Goal: Information Seeking & Learning: Compare options

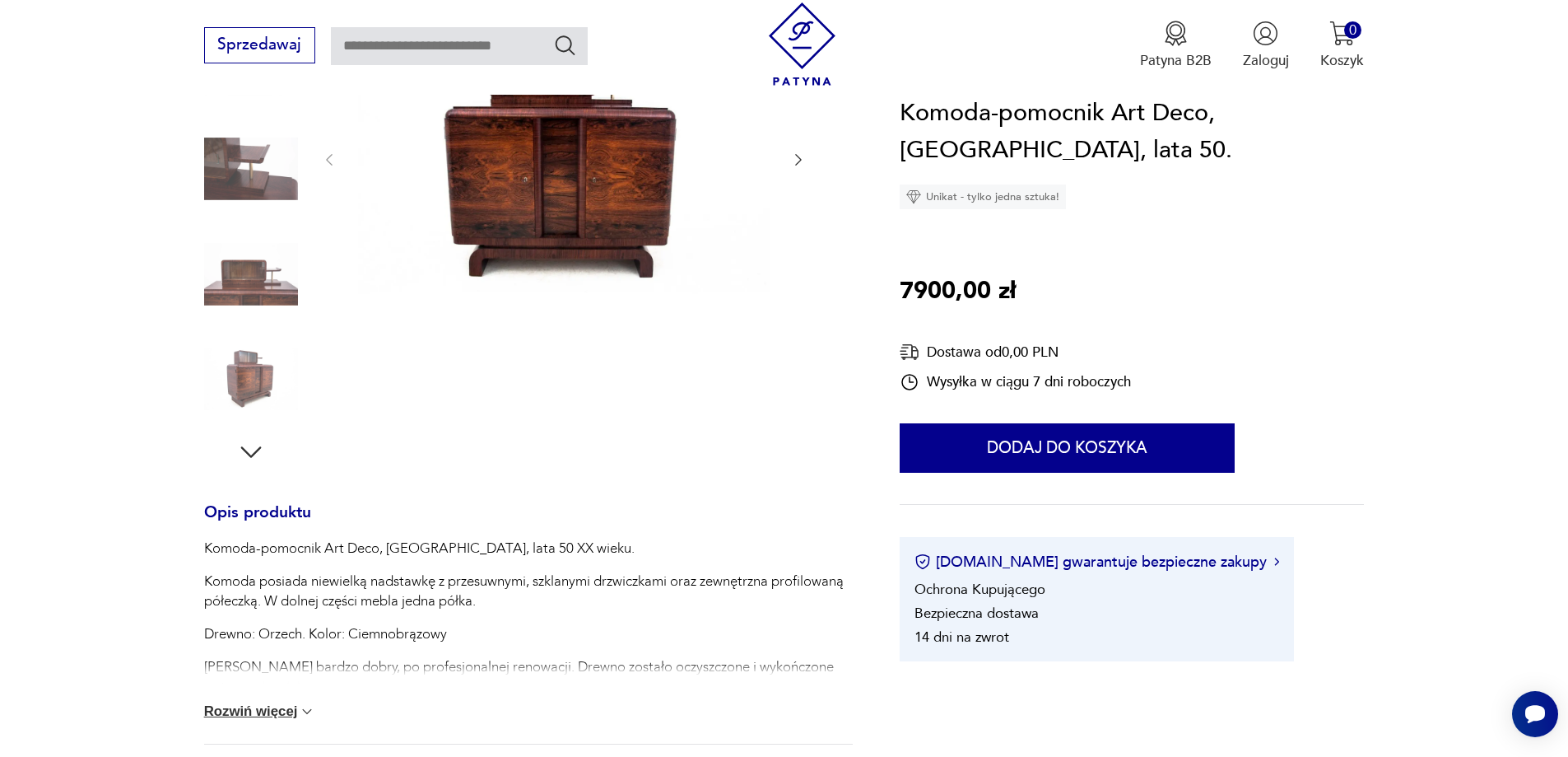
scroll to position [329, 0]
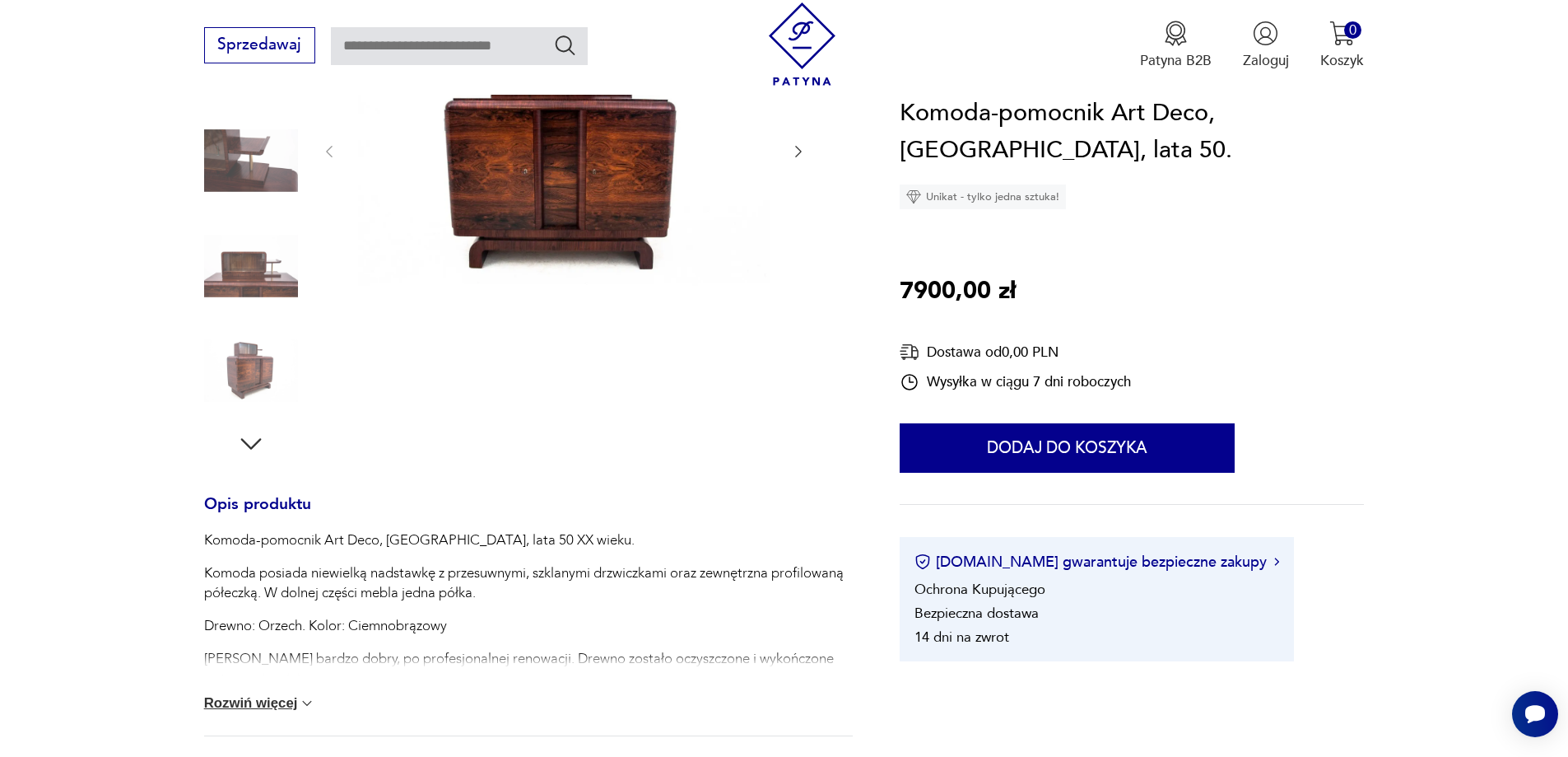
click at [798, 150] on icon "button" at bounding box center [798, 151] width 16 height 16
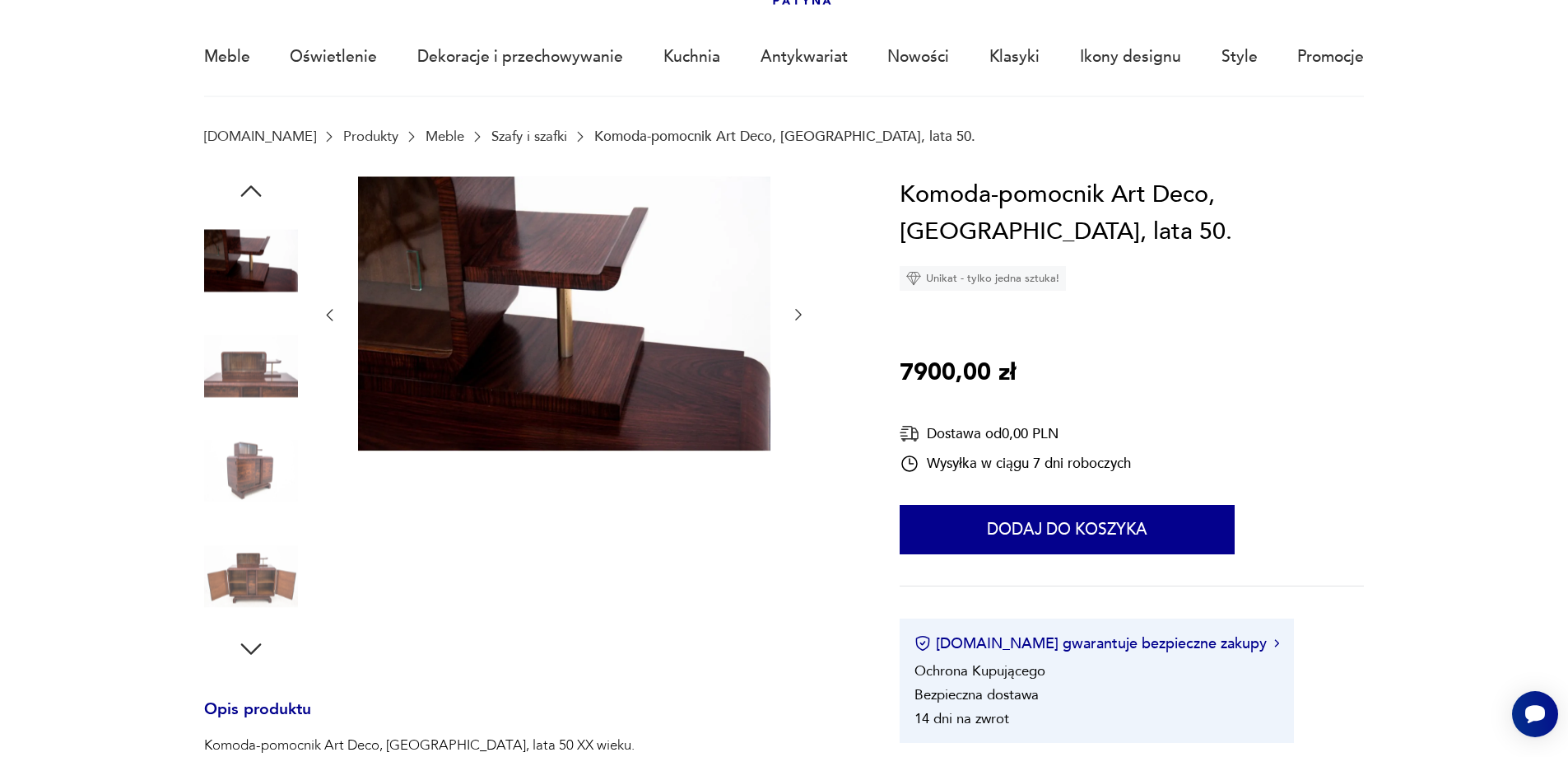
scroll to position [124, 0]
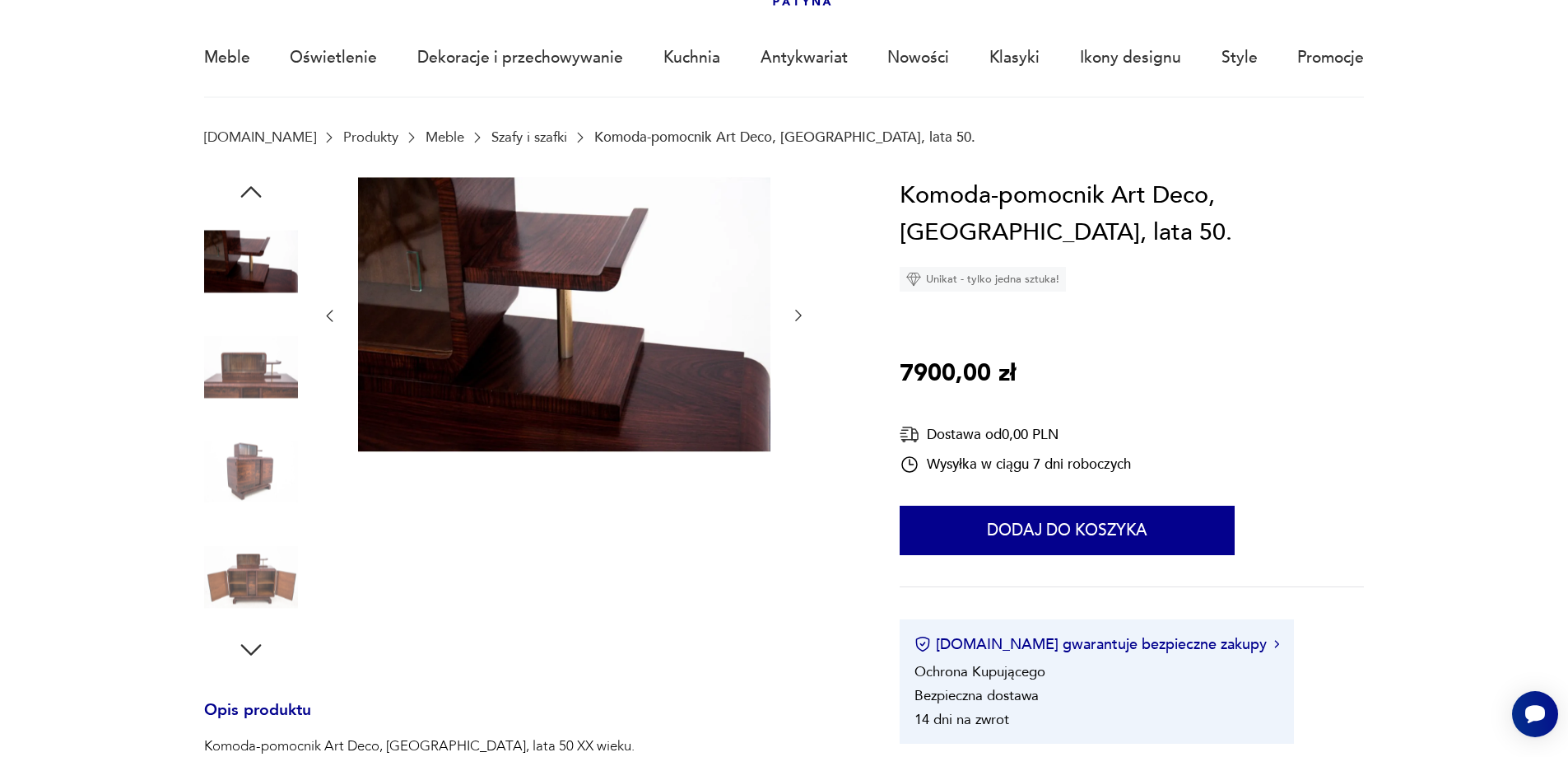
click at [796, 313] on icon "button" at bounding box center [798, 315] width 16 height 16
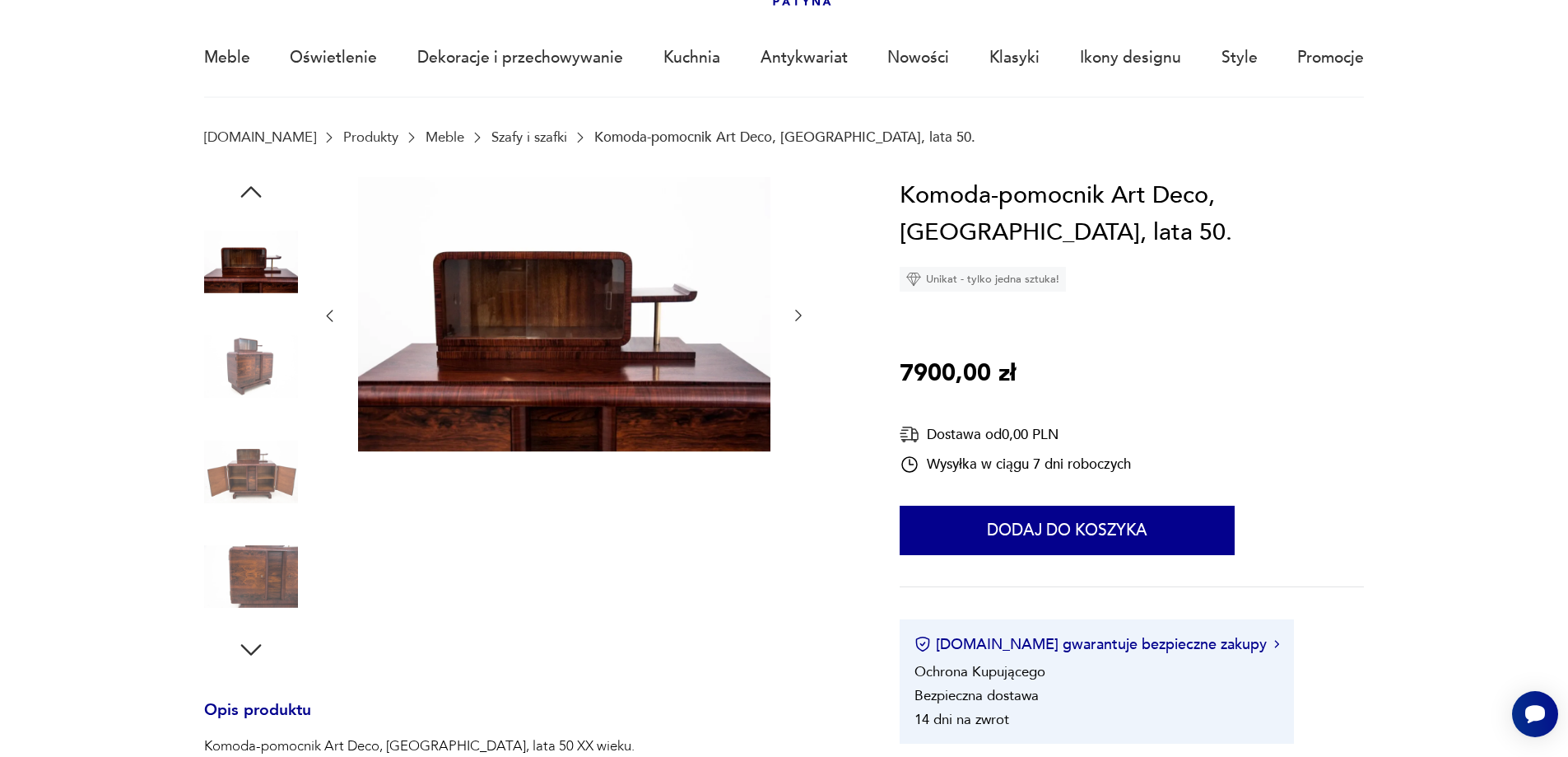
click at [800, 314] on icon "button" at bounding box center [798, 315] width 16 height 16
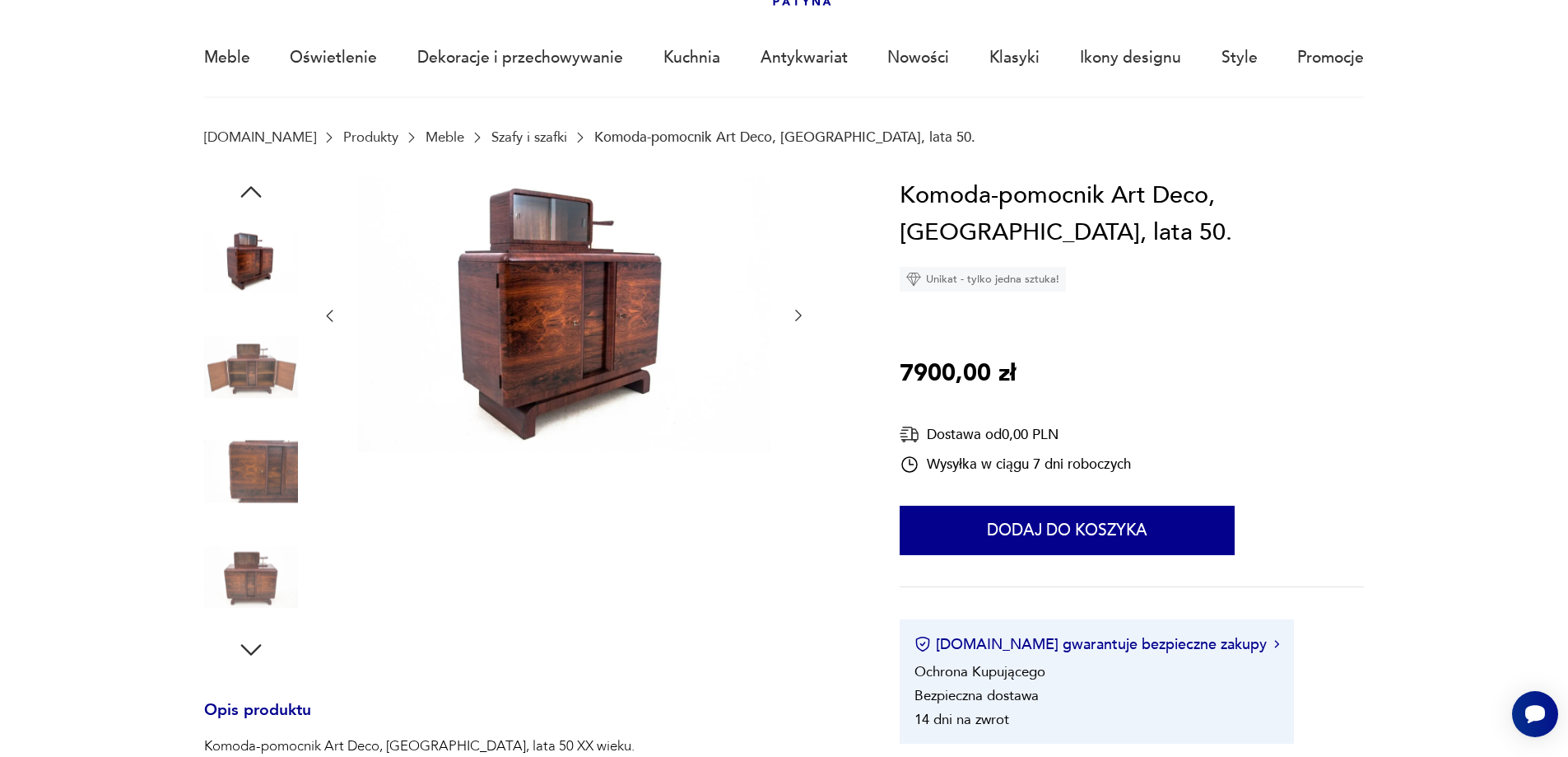
click at [800, 314] on icon "button" at bounding box center [798, 315] width 16 height 16
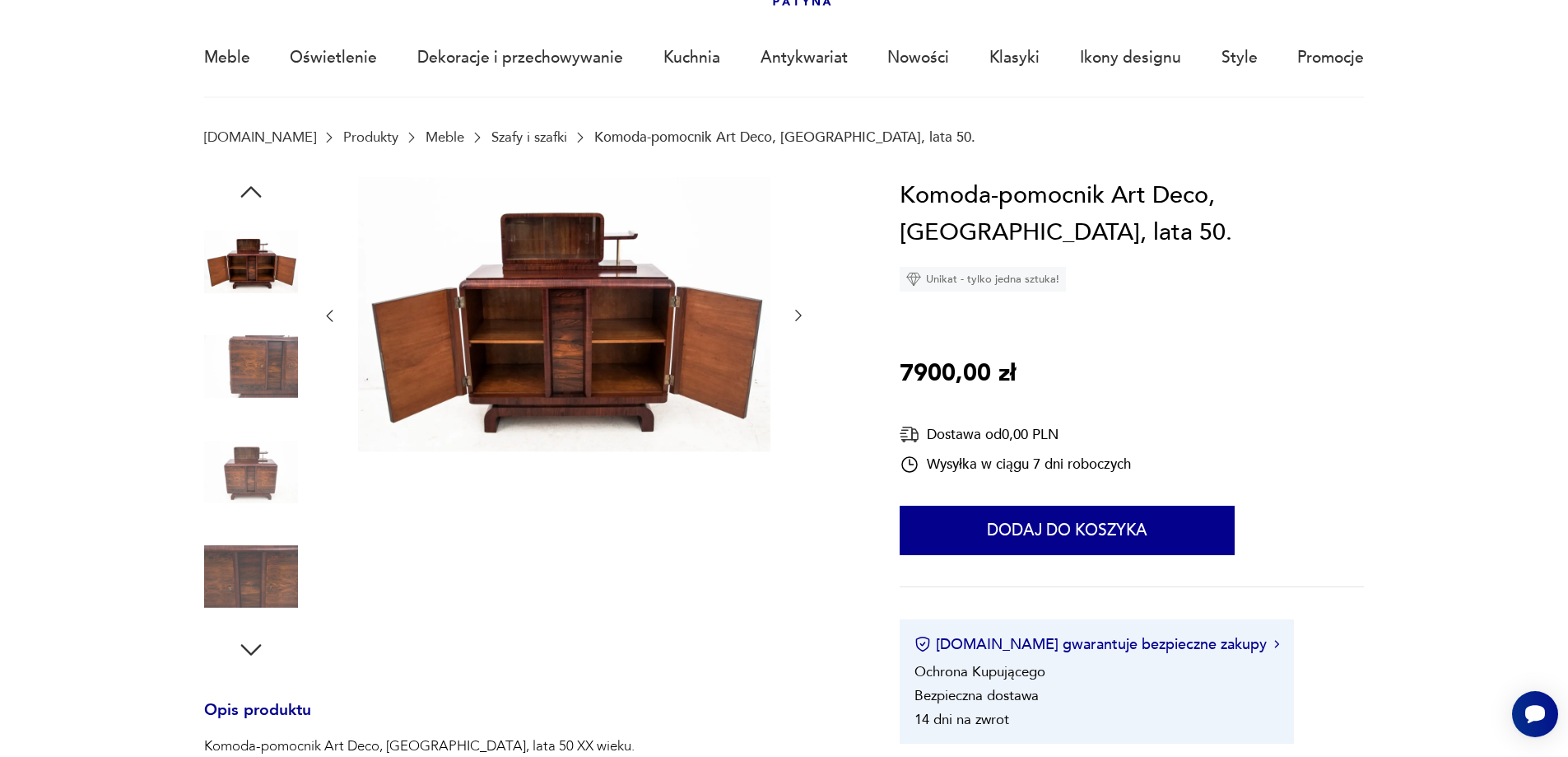
click at [800, 314] on icon "button" at bounding box center [798, 315] width 16 height 16
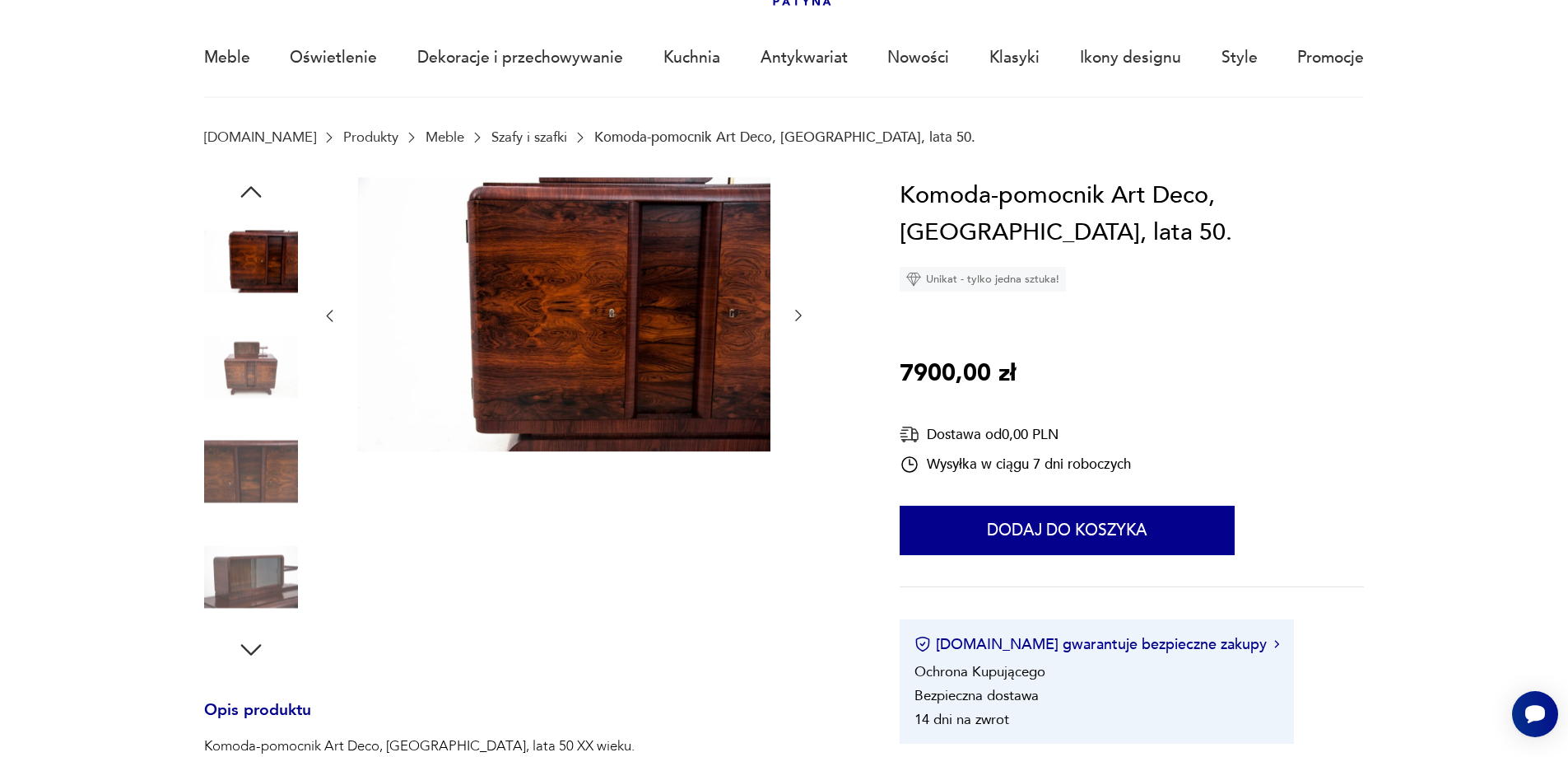
click at [800, 314] on icon "button" at bounding box center [798, 315] width 16 height 16
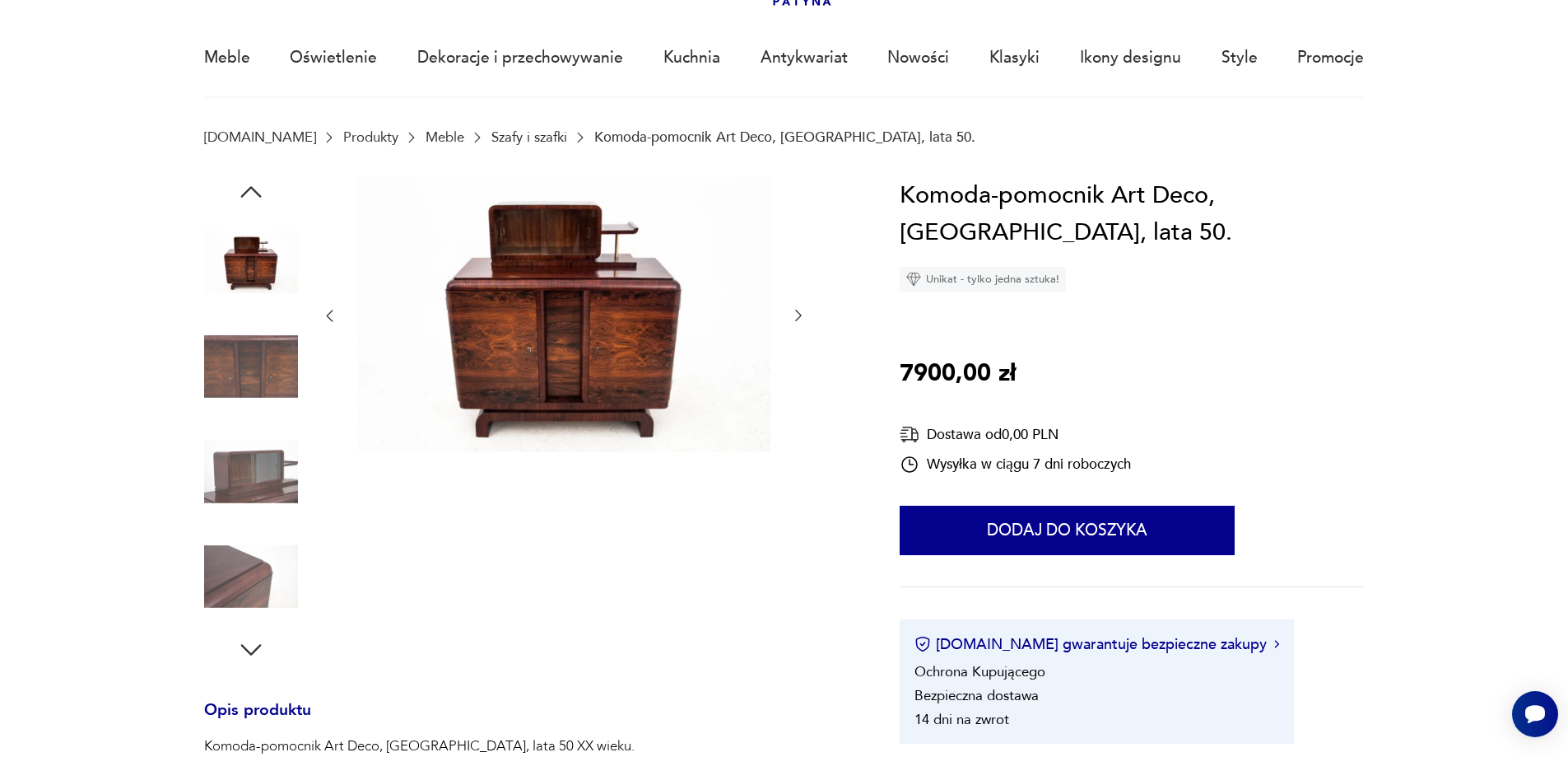
click at [800, 314] on icon "button" at bounding box center [798, 315] width 16 height 16
